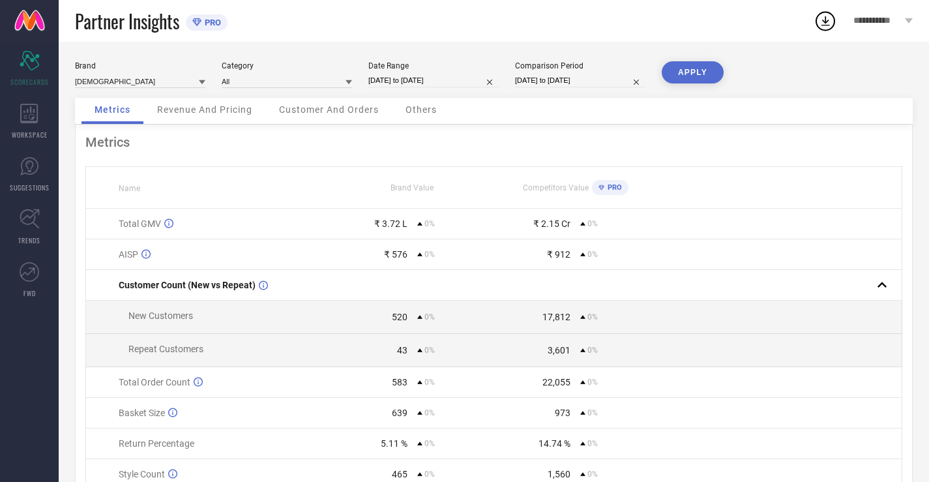
drag, startPoint x: 429, startPoint y: 57, endPoint x: 430, endPoint y: 95, distance: 37.8
click at [429, 68] on div "Brand INDIANRANG Category All Date Range [DATE] to [DATE] Comparison Period [DA…" at bounding box center [494, 292] width 871 height 501
click at [430, 95] on div "Brand INDIANRANG Category All Date Range [DATE] to [DATE] Comparison Period [DA…" at bounding box center [494, 79] width 838 height 37
select select "7"
select select "2025"
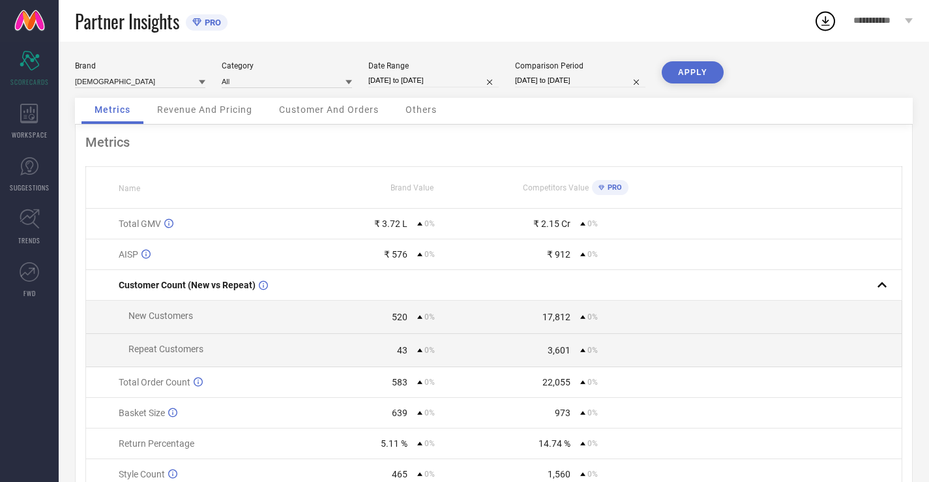
select select "8"
select select "2025"
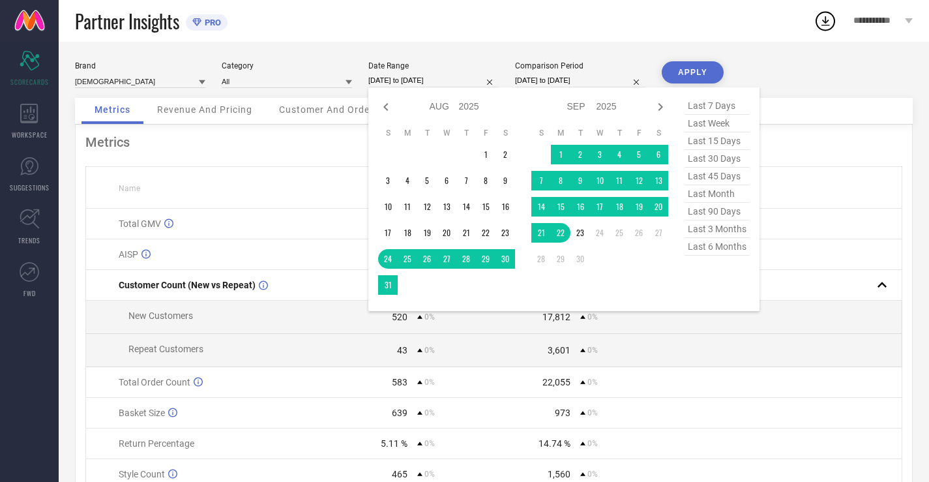
click at [430, 83] on input "[DATE] to [DATE]" at bounding box center [434, 81] width 130 height 14
click at [738, 159] on span "last 30 days" at bounding box center [717, 159] width 65 height 18
type input "[DATE] to [DATE]"
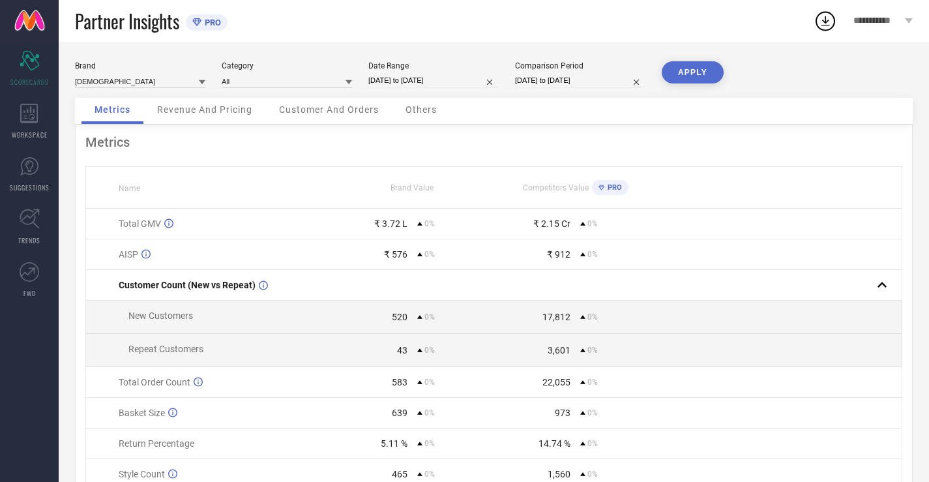
click at [582, 79] on input "[DATE] to [DATE]" at bounding box center [580, 81] width 130 height 14
select select "7"
select select "2025"
select select "8"
select select "2025"
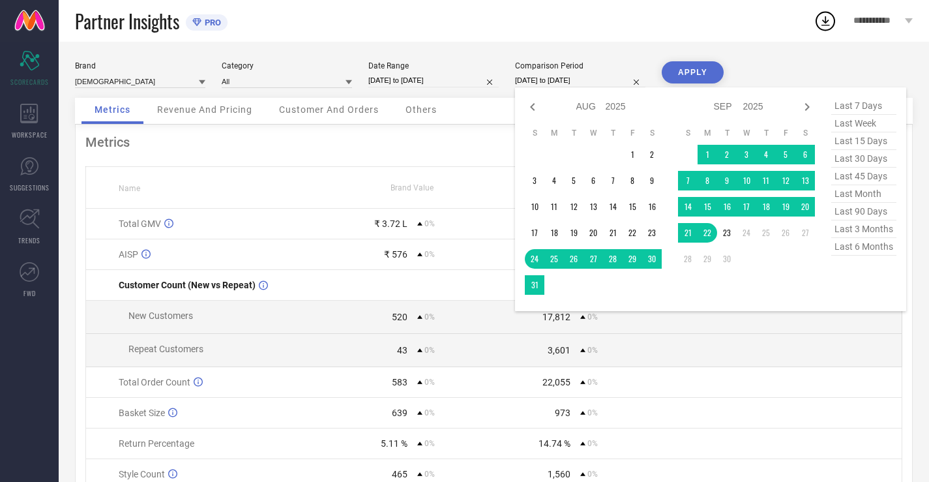
click at [860, 157] on span "last 30 days" at bounding box center [864, 159] width 65 height 18
type input "[DATE] to [DATE]"
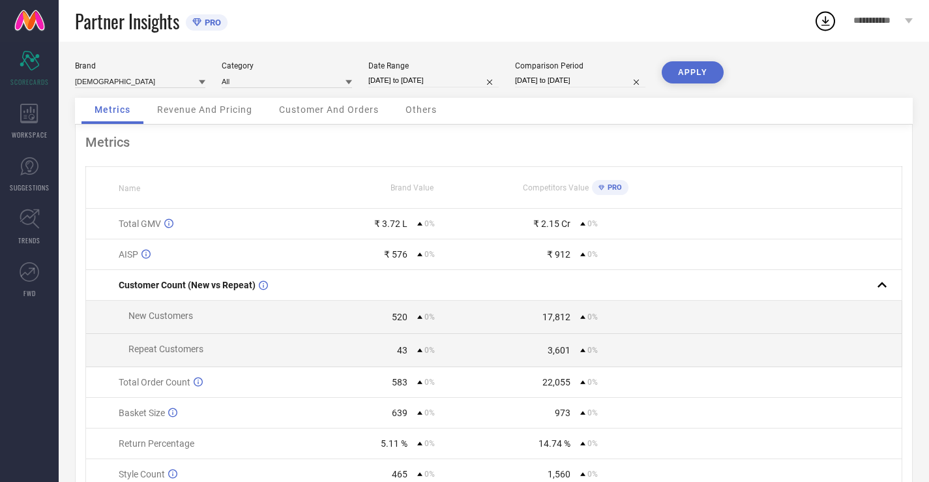
click at [682, 72] on button "APPLY" at bounding box center [693, 72] width 62 height 22
click at [42, 116] on div "WORKSPACE" at bounding box center [29, 121] width 59 height 52
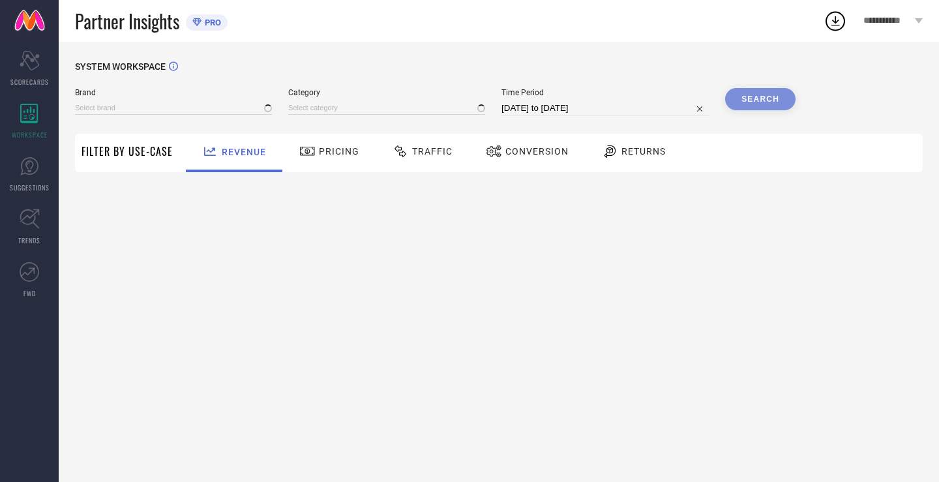
type input "[DEMOGRAPHIC_DATA]"
type input "All"
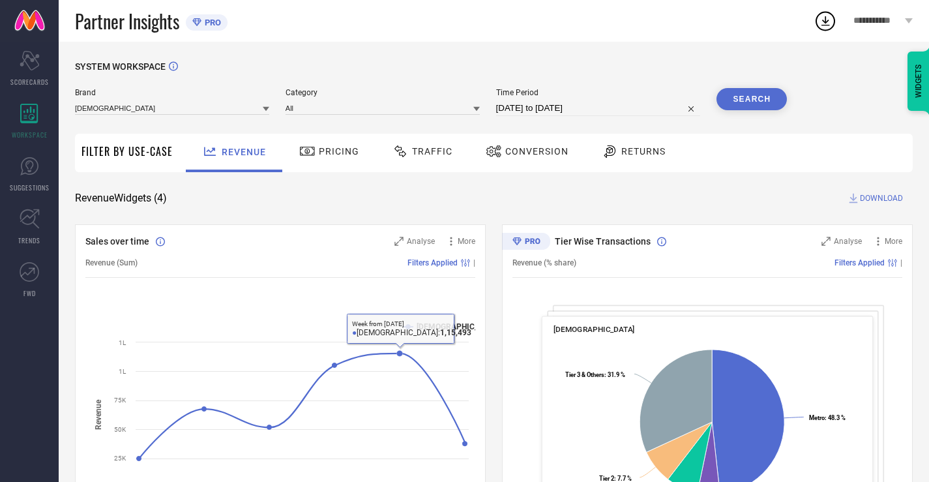
click at [331, 143] on div "Pricing" at bounding box center [329, 151] width 67 height 22
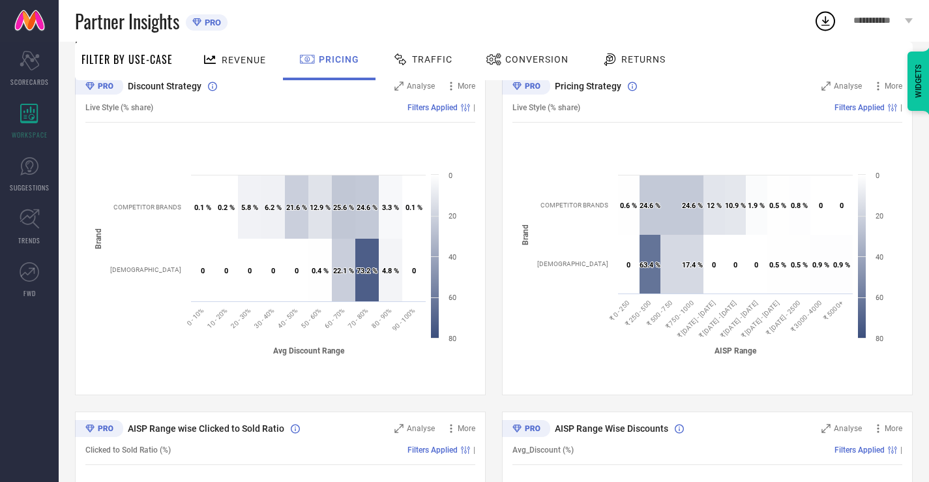
scroll to position [159, 0]
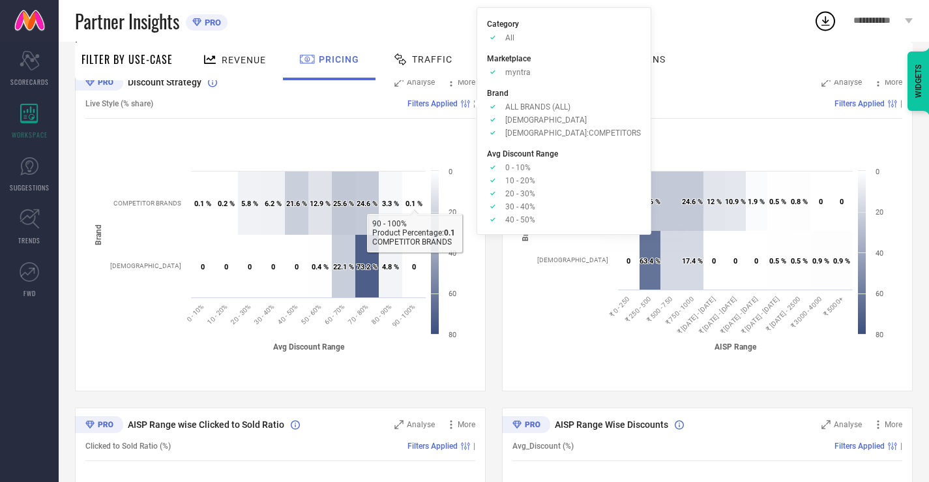
click at [431, 61] on span "Traffic" at bounding box center [432, 59] width 40 height 10
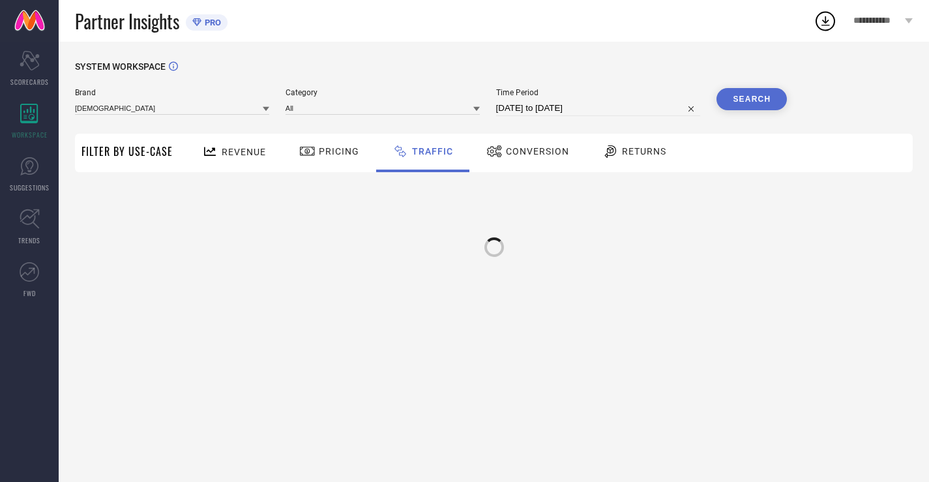
scroll to position [0, 0]
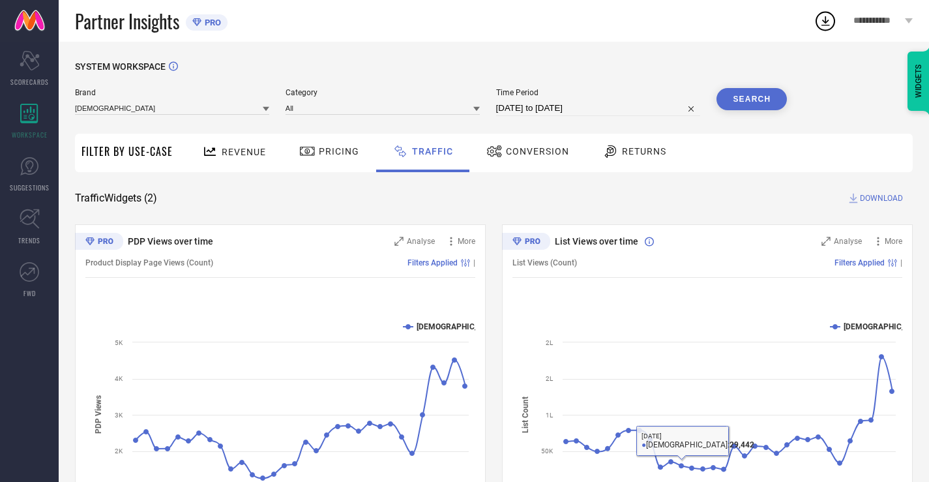
click at [505, 142] on div "Conversion" at bounding box center [527, 151] width 89 height 22
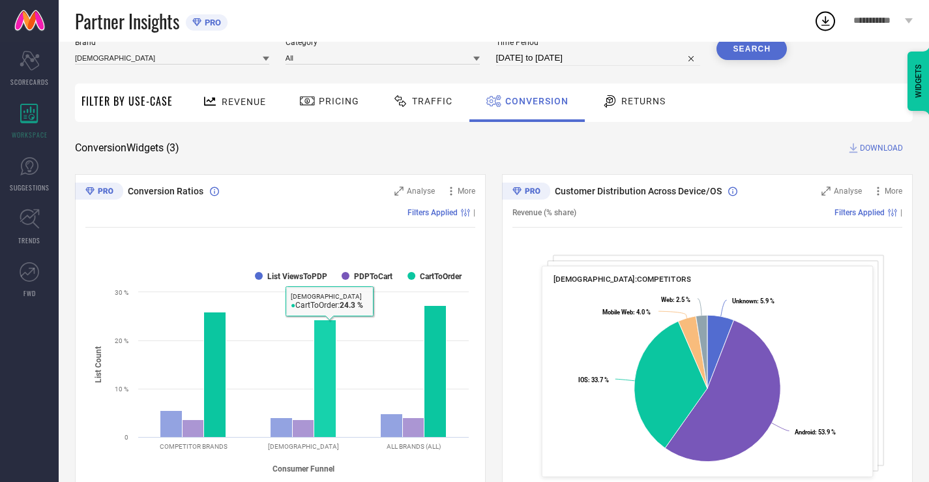
scroll to position [65, 0]
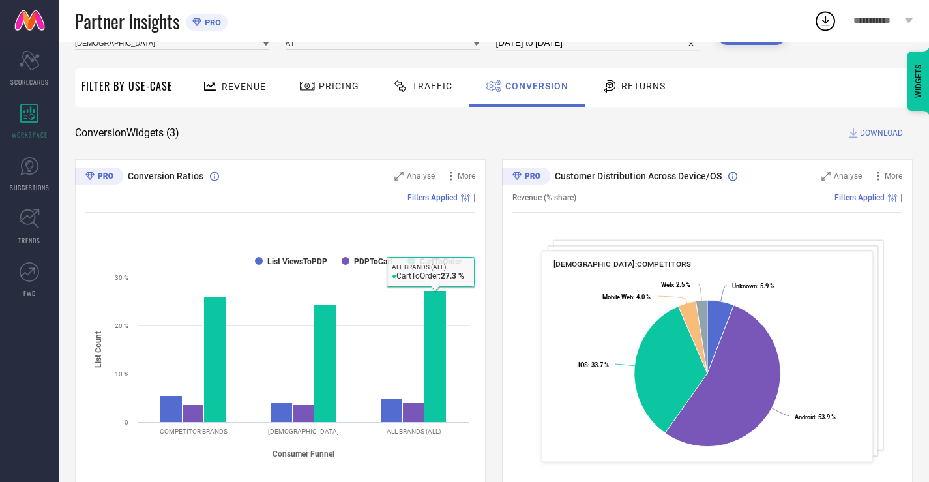
click at [661, 85] on span "Returns" at bounding box center [644, 86] width 44 height 10
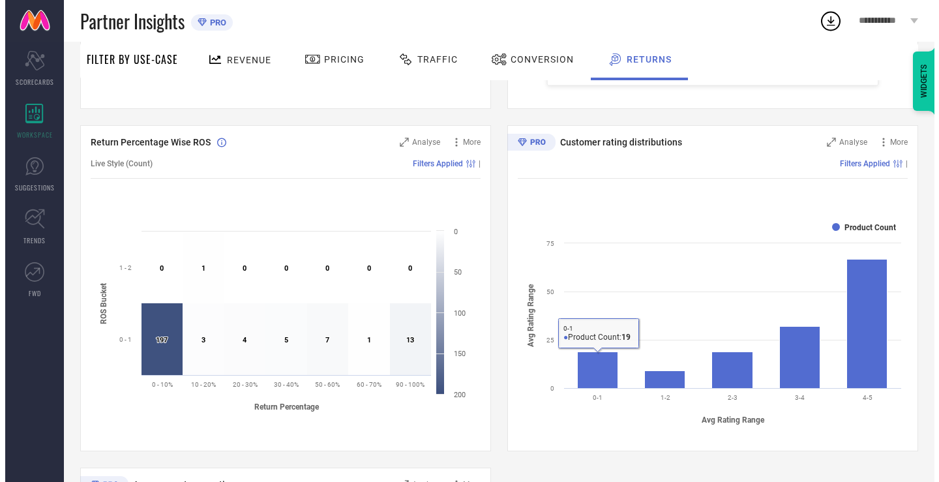
scroll to position [437, 0]
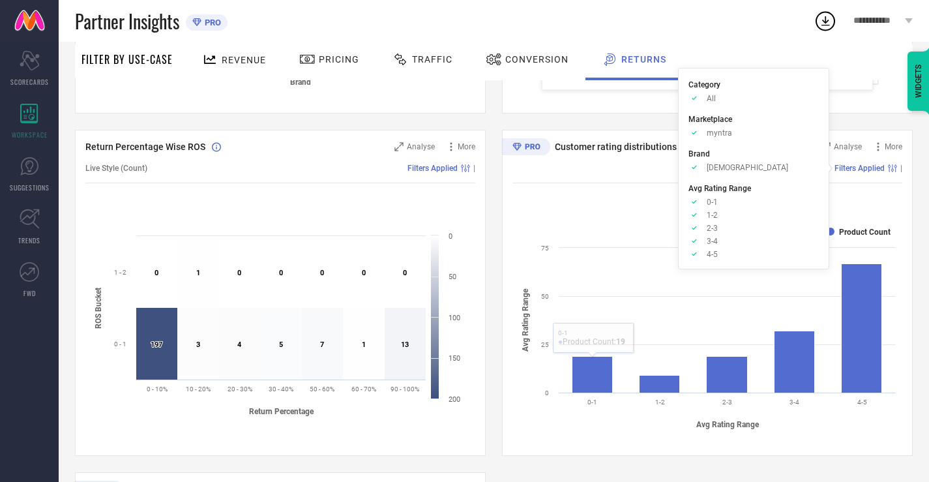
click at [858, 157] on div "Filters Applied |" at bounding box center [708, 168] width 390 height 30
click at [847, 147] on span "Analyse" at bounding box center [848, 146] width 28 height 9
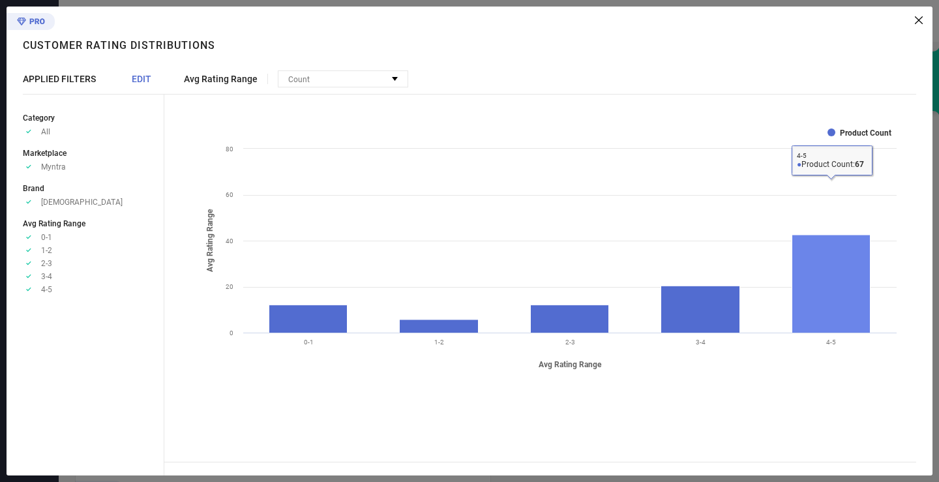
click at [820, 285] on rect at bounding box center [831, 284] width 78 height 98
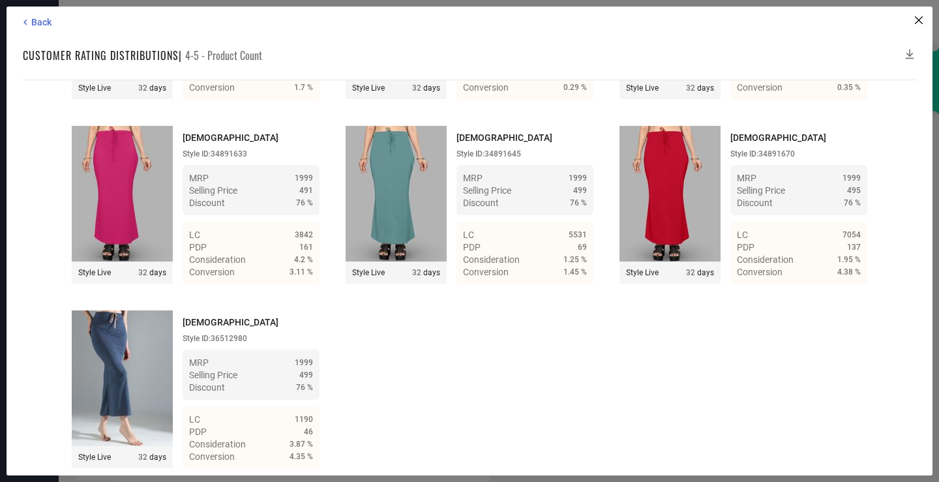
scroll to position [4113, 0]
